Goal: Task Accomplishment & Management: Use online tool/utility

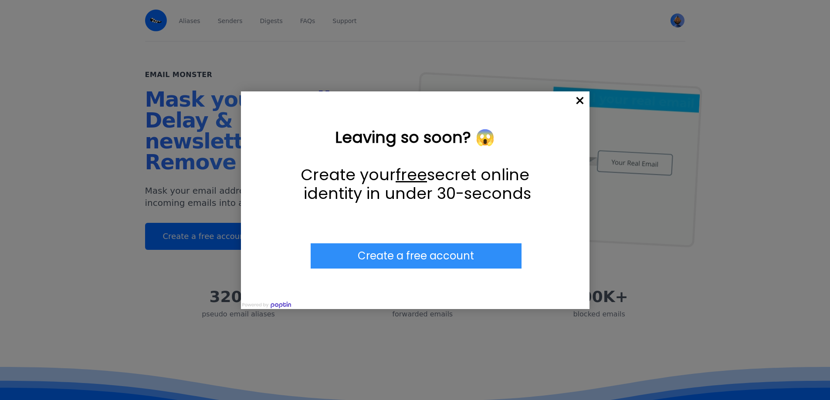
click at [581, 101] on span "×" at bounding box center [579, 101] width 19 height 19
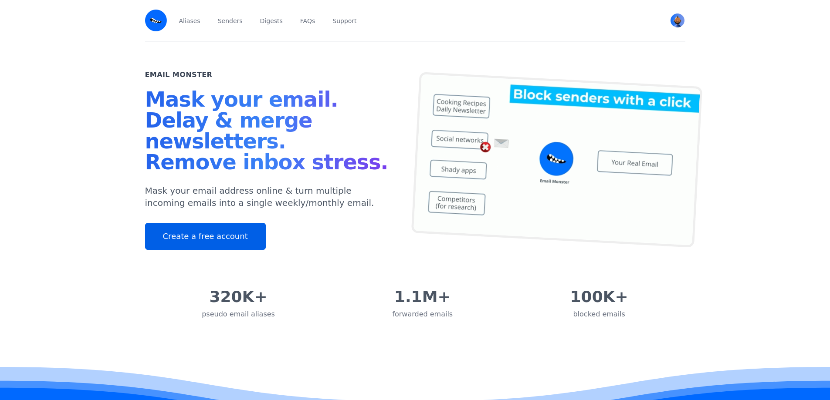
click at [201, 245] on link "Create a free account" at bounding box center [205, 236] width 121 height 27
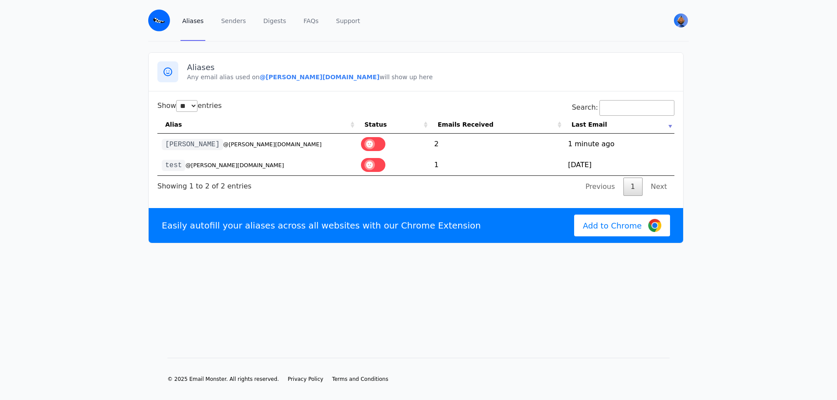
select select "**"
click at [166, 26] on img at bounding box center [159, 21] width 22 height 22
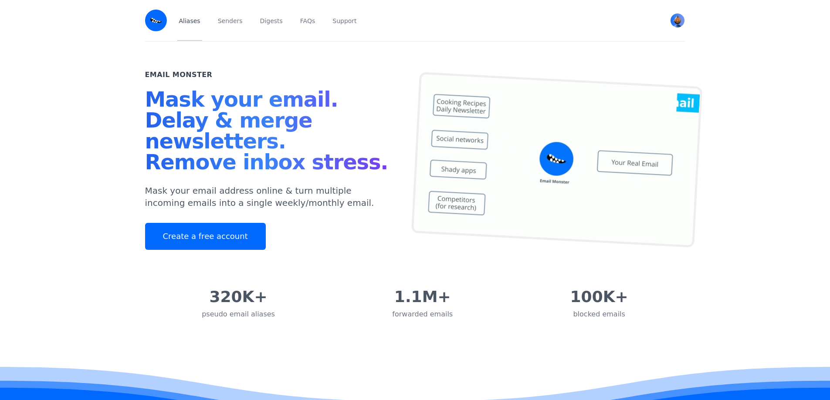
click at [189, 24] on link "Aliases" at bounding box center [189, 20] width 25 height 41
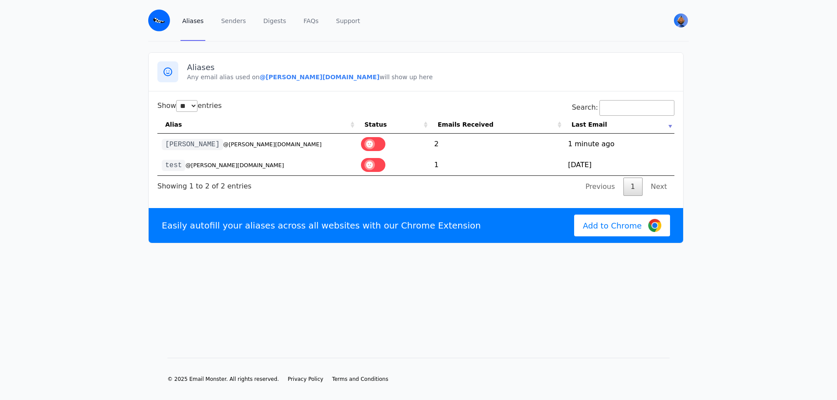
select select "**"
click at [629, 237] on link "Add to Chrome" at bounding box center [622, 226] width 96 height 22
drag, startPoint x: 259, startPoint y: 77, endPoint x: 316, endPoint y: 81, distance: 57.7
click at [316, 81] on div "Aliases Any email alias used on @hutter.eml.monster will show up here" at bounding box center [416, 72] width 534 height 39
drag, startPoint x: 254, startPoint y: 77, endPoint x: 312, endPoint y: 77, distance: 58.0
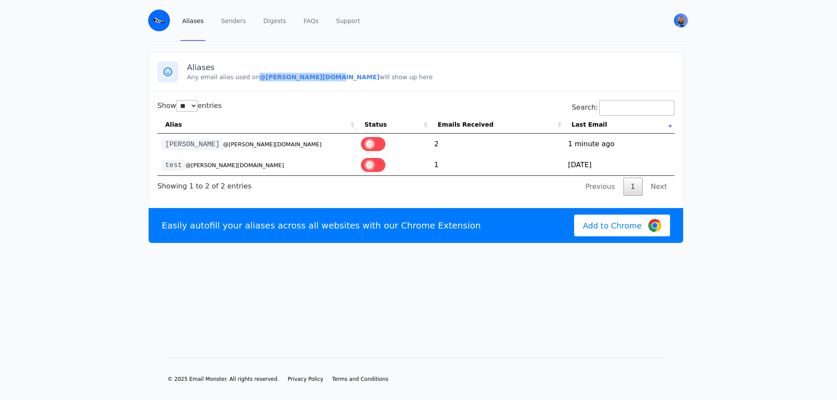
click at [312, 77] on p "Any email alias used on @hutter.eml.monster will show up here" at bounding box center [430, 77] width 487 height 9
copy b "@hutter.eml.monster"
